Goal: Find contact information: Find contact information

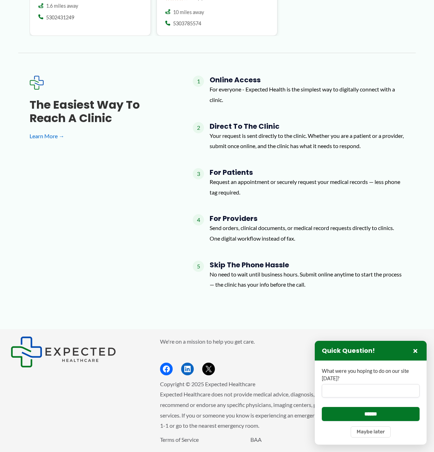
scroll to position [1045, 0]
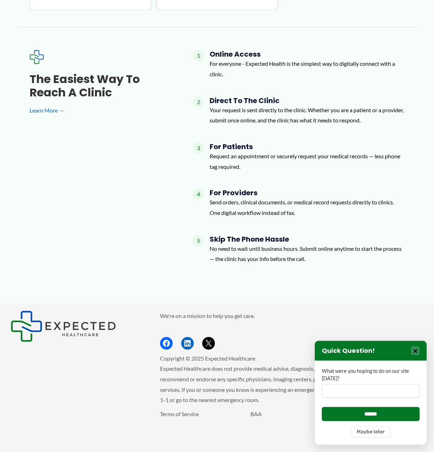
click at [417, 351] on button "×" at bounding box center [415, 350] width 8 height 8
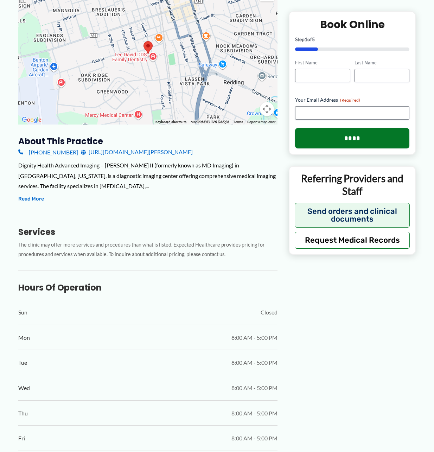
scroll to position [0, 0]
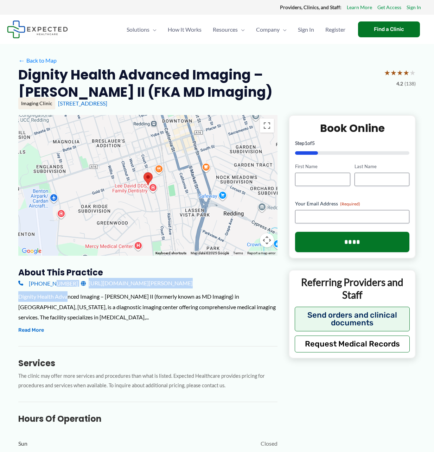
drag, startPoint x: 69, startPoint y: 291, endPoint x: 47, endPoint y: 282, distance: 23.8
drag, startPoint x: 14, startPoint y: 283, endPoint x: 67, endPoint y: 285, distance: 53.1
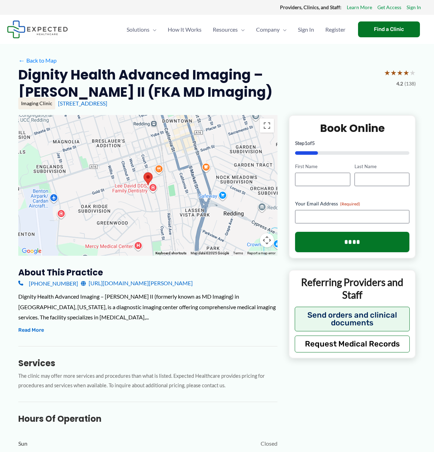
copy link "[PHONE_NUMBER]"
